Goal: Obtain resource: Download file/media

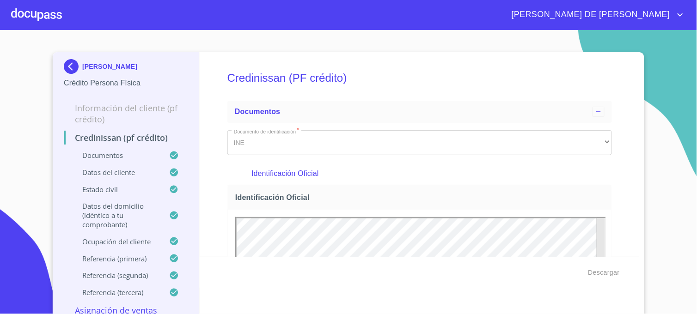
scroll to position [1644, 0]
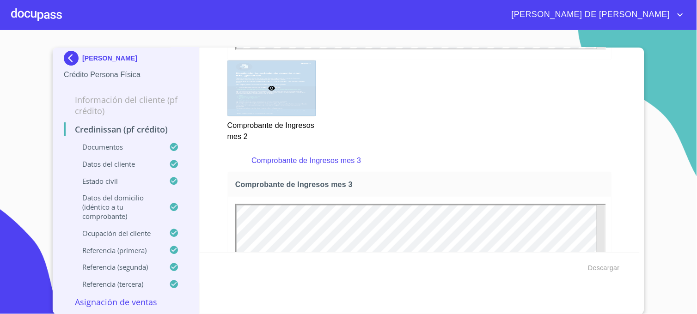
click at [66, 61] on img at bounding box center [73, 58] width 18 height 15
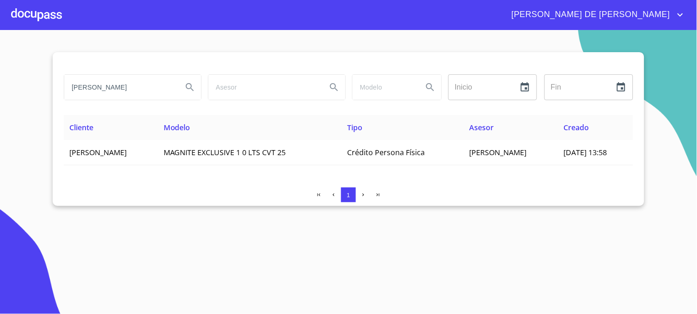
drag, startPoint x: 50, startPoint y: 84, endPoint x: 36, endPoint y: 81, distance: 14.6
click at [36, 81] on section "[PERSON_NAME] Inicio ​ Fin ​ Cliente Modelo Tipo Asesor Creado [PERSON_NAME] MA…" at bounding box center [348, 172] width 697 height 284
type input "[PERSON_NAME]"
click at [197, 93] on button "Search" at bounding box center [190, 87] width 22 height 22
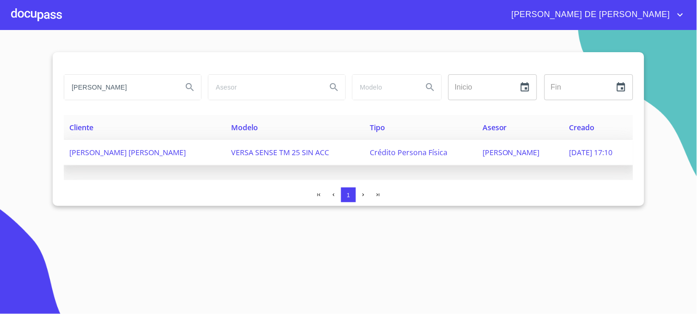
click at [497, 153] on span "[PERSON_NAME]" at bounding box center [511, 152] width 57 height 10
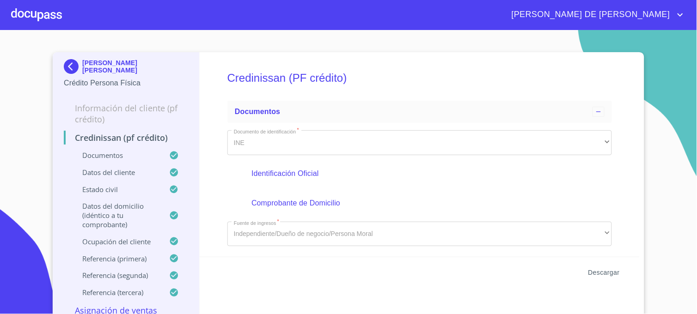
click at [608, 269] on span "Descargar" at bounding box center [604, 273] width 31 height 12
